Goal: Navigation & Orientation: Find specific page/section

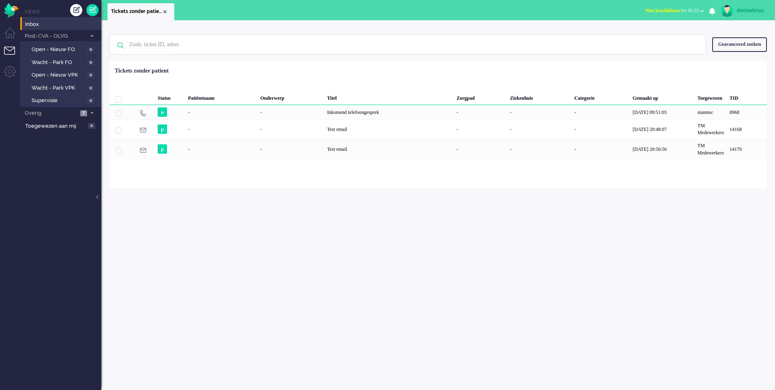
click at [4, 9] on div "Menu" at bounding box center [10, 8] width 20 height 17
click at [10, 7] on img "Omnidesk" at bounding box center [11, 10] width 14 height 14
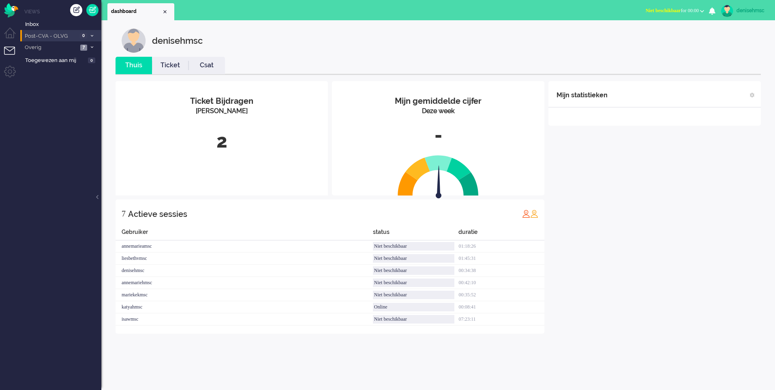
click at [84, 37] on span "0" at bounding box center [83, 36] width 7 height 6
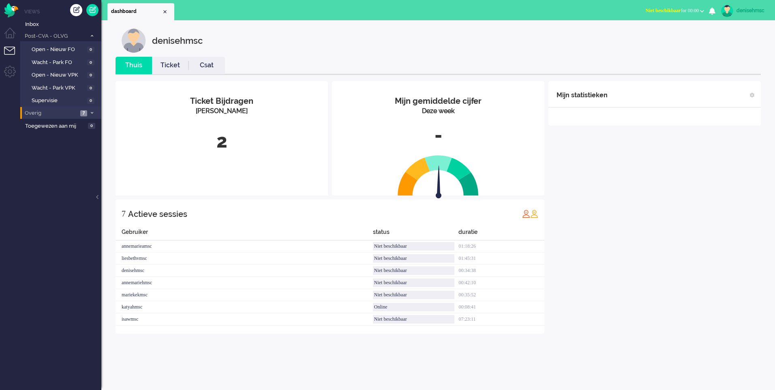
click at [88, 109] on li "Overig 7" at bounding box center [60, 113] width 81 height 12
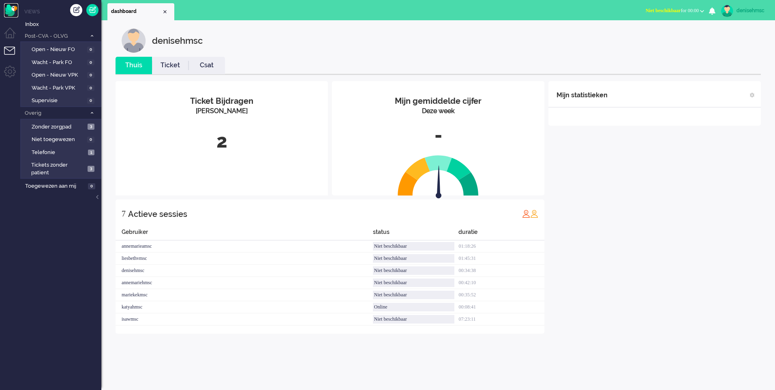
click at [5, 6] on img "Omnidesk" at bounding box center [11, 10] width 14 height 14
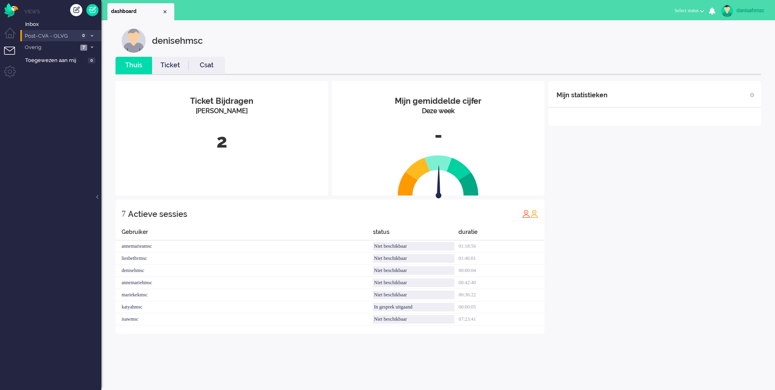
click at [74, 38] on span "Post-CVA - OLVG" at bounding box center [51, 36] width 54 height 8
